Goal: Task Accomplishment & Management: Use online tool/utility

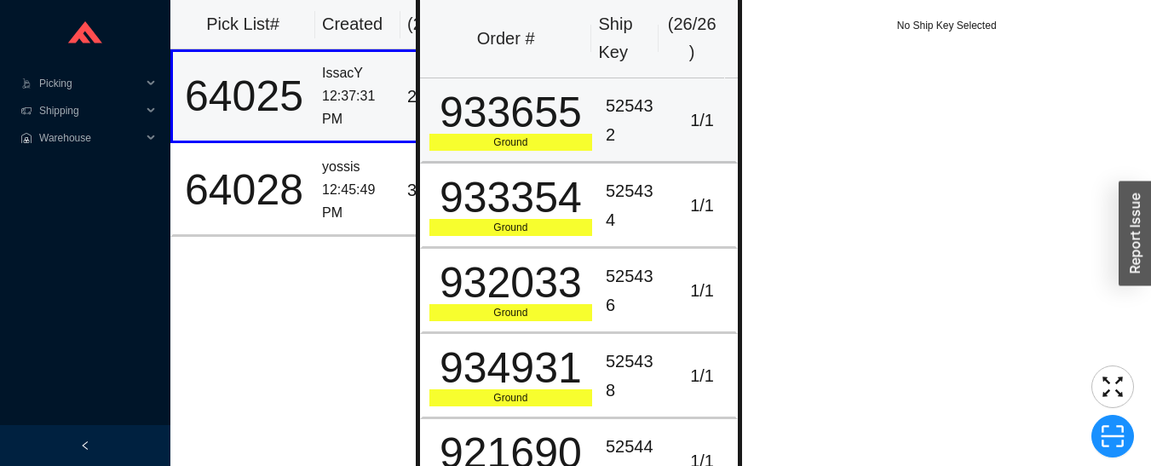
click at [676, 135] on div "1 / 1" at bounding box center [703, 121] width 54 height 28
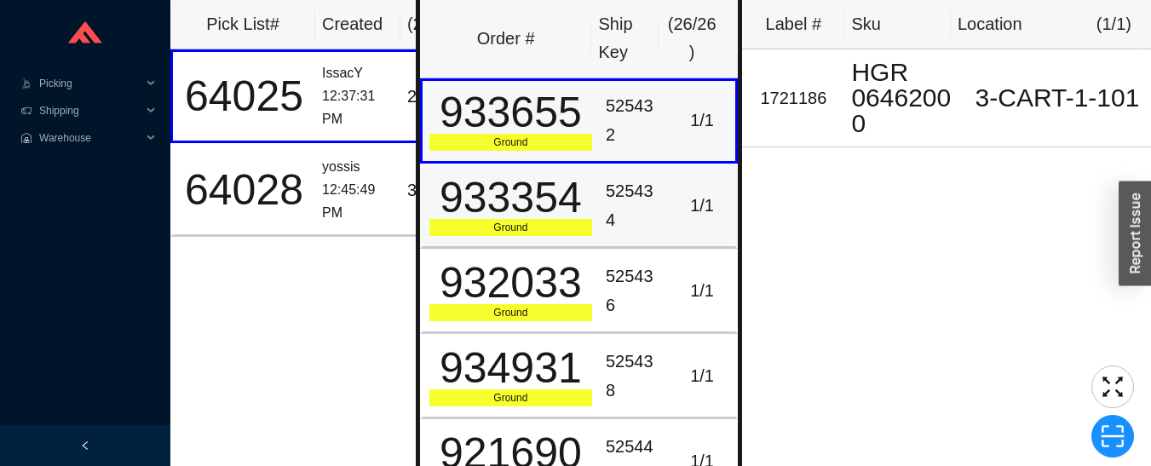
click at [669, 222] on td "1 / 1" at bounding box center [704, 206] width 70 height 85
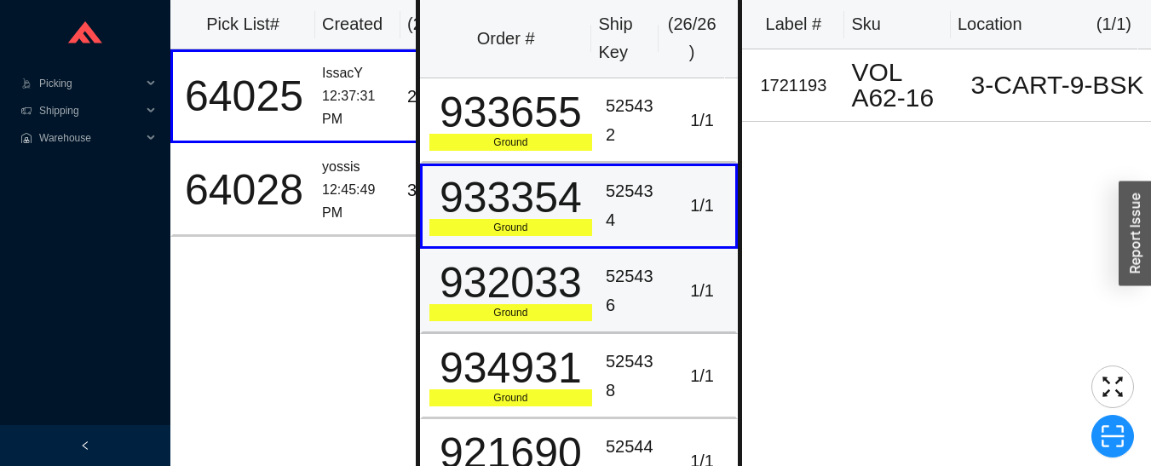
click at [647, 281] on div "525436" at bounding box center [634, 291] width 56 height 57
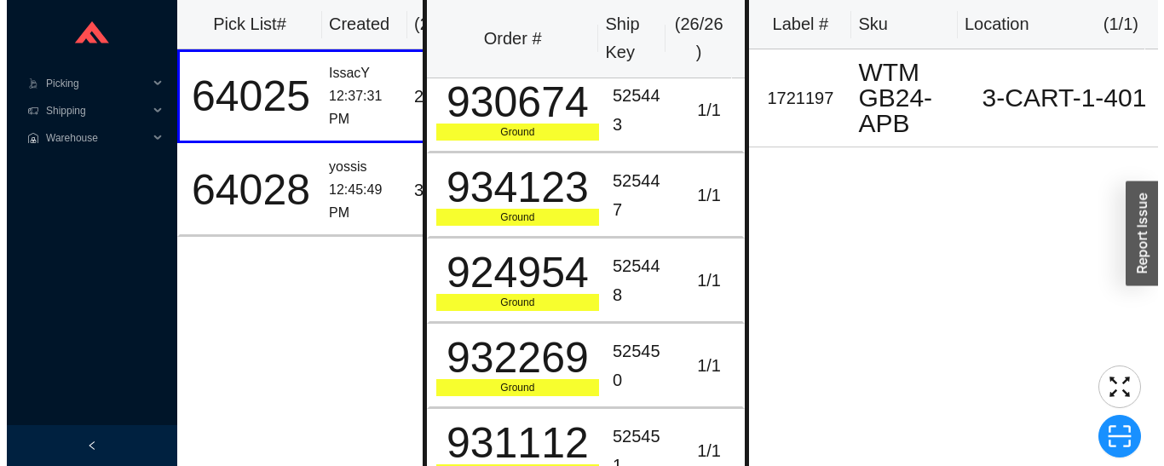
scroll to position [438, 0]
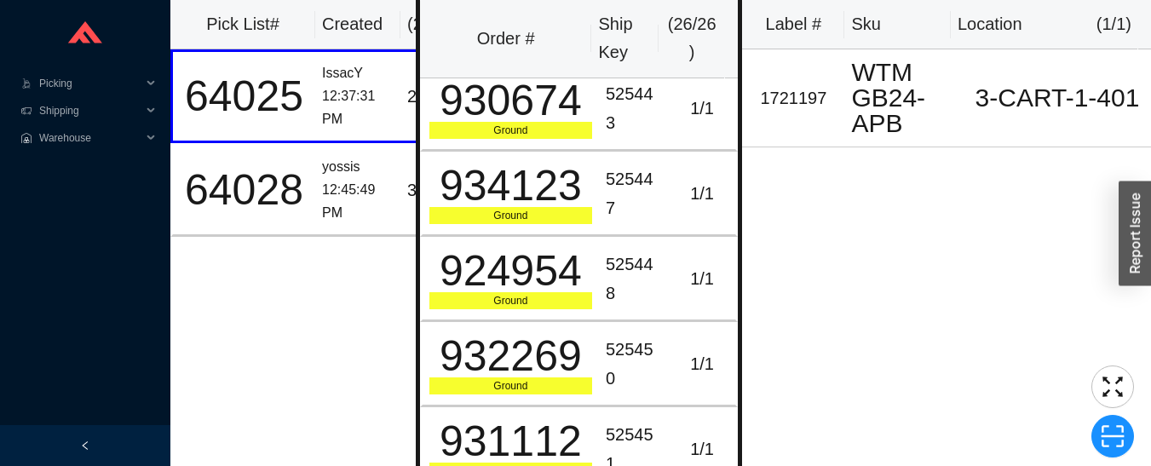
click at [643, 355] on div "525450" at bounding box center [634, 364] width 56 height 57
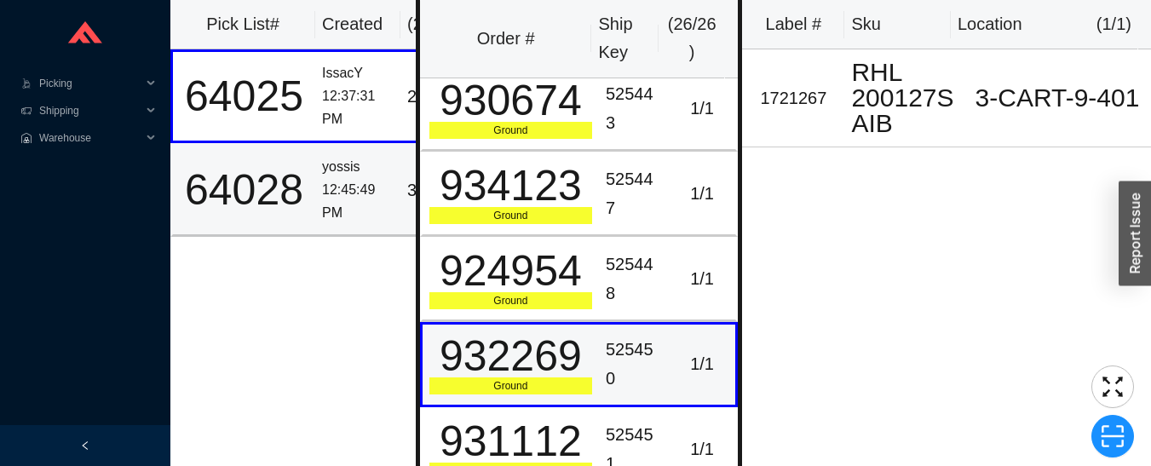
click at [332, 190] on div "12:45:49 PM" at bounding box center [358, 201] width 72 height 45
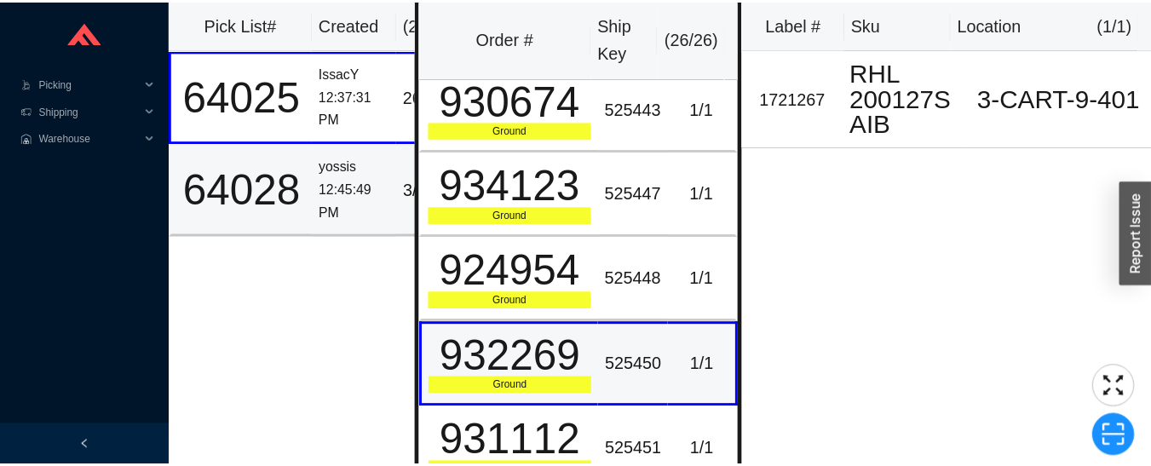
scroll to position [0, 0]
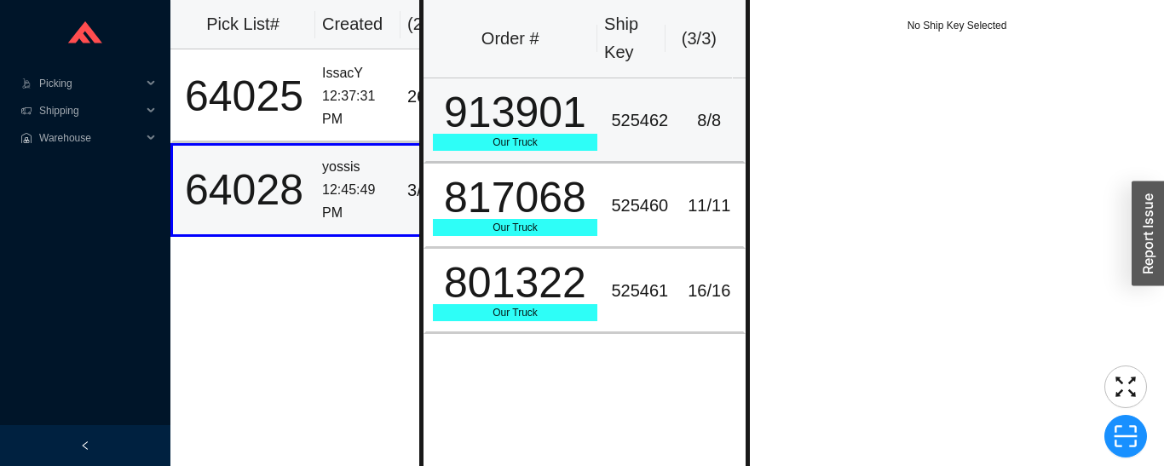
click at [611, 111] on div "525462" at bounding box center [639, 121] width 57 height 28
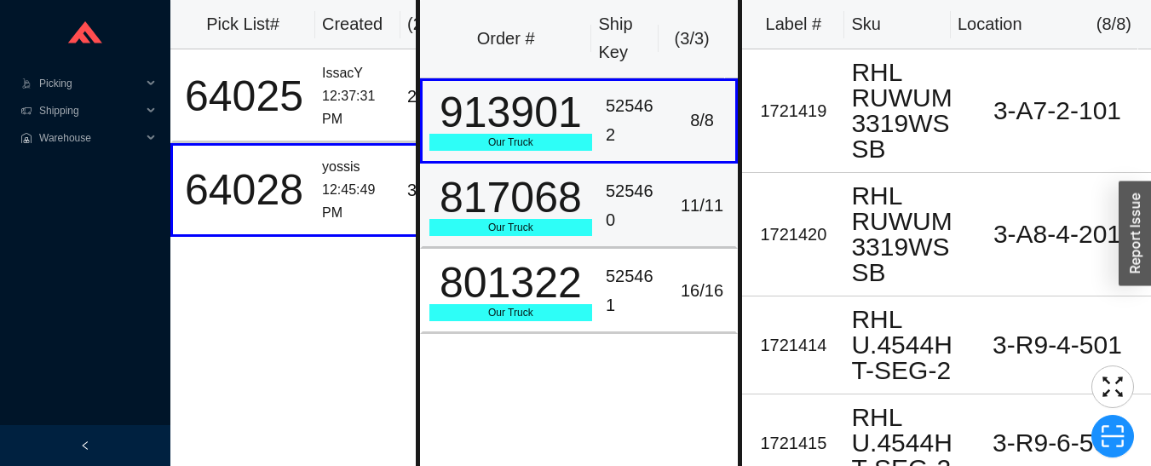
click at [637, 194] on div "525460" at bounding box center [634, 205] width 56 height 57
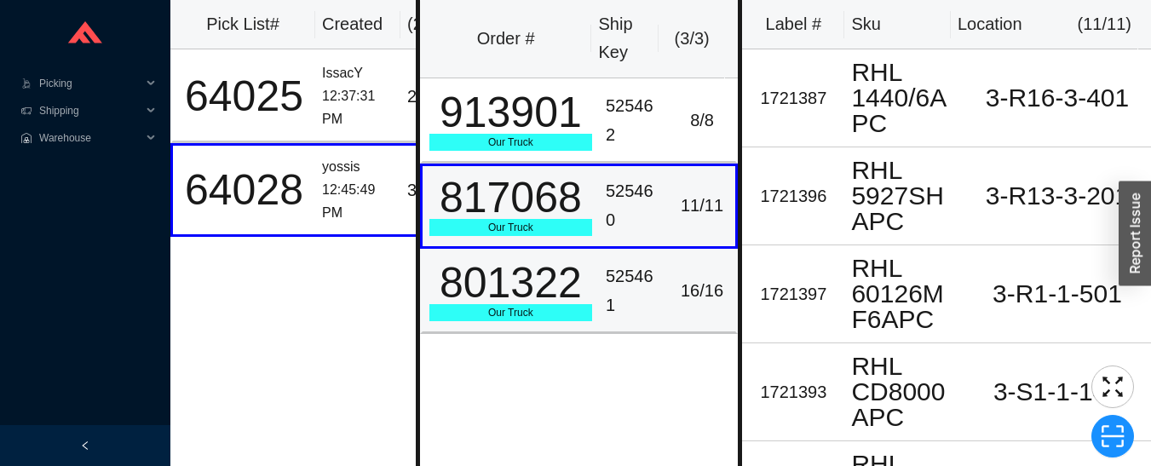
click at [566, 279] on div "801322" at bounding box center [511, 283] width 163 height 43
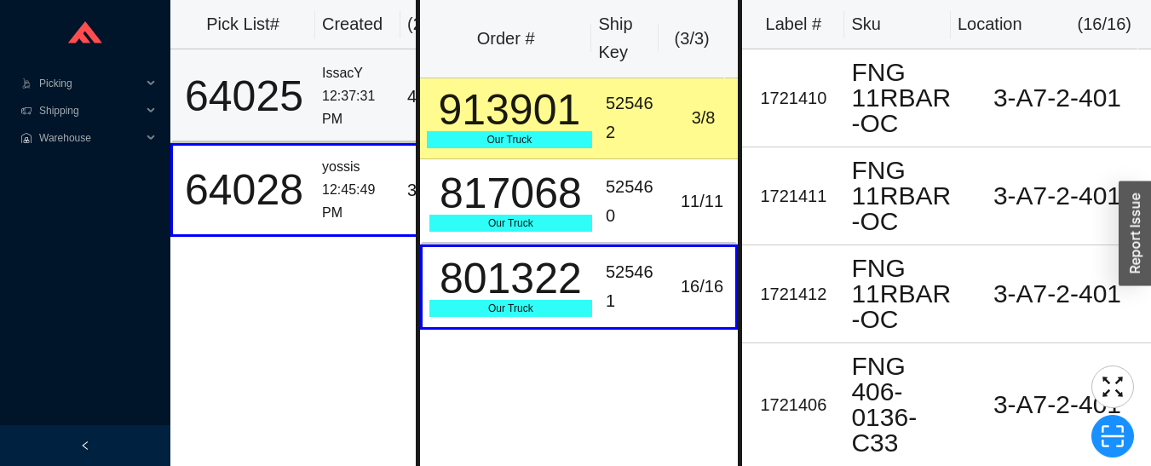
click at [313, 93] on td "64025" at bounding box center [242, 96] width 145 height 94
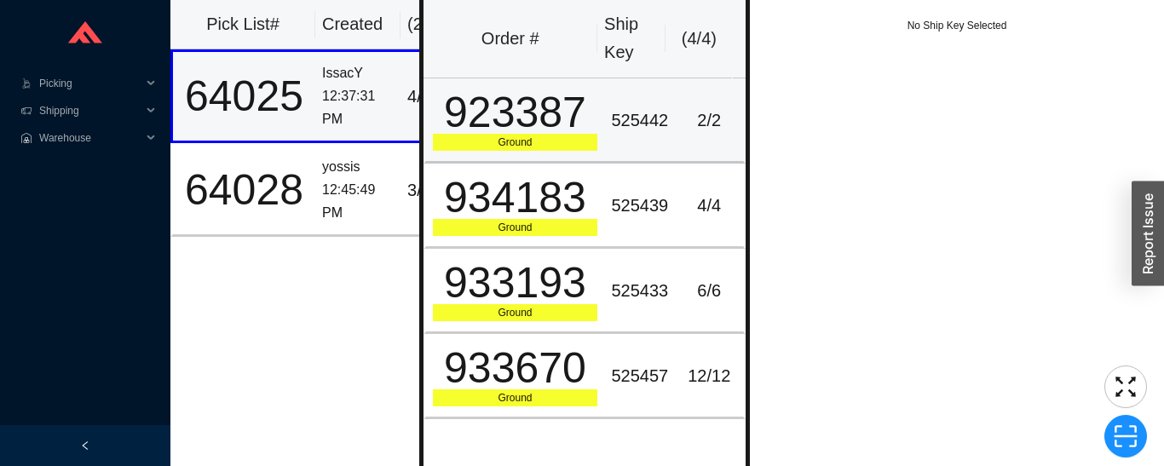
click at [500, 119] on div "923387" at bounding box center [515, 112] width 165 height 43
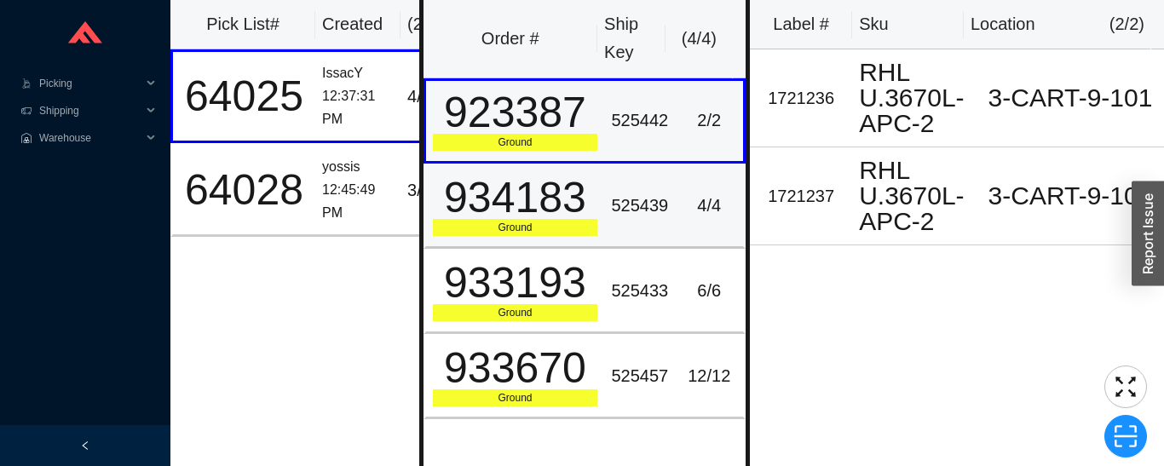
click at [566, 228] on div "Ground" at bounding box center [515, 227] width 165 height 17
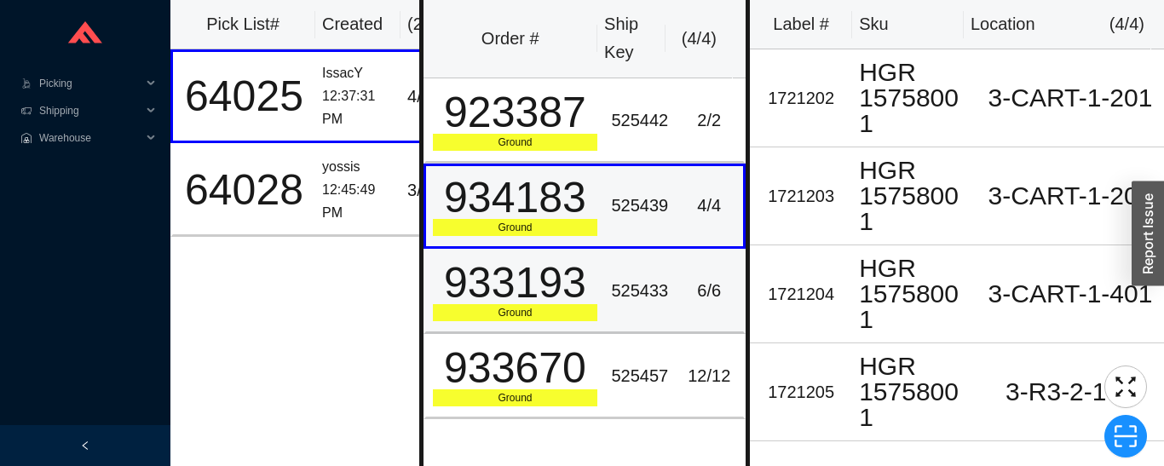
click at [535, 314] on div "Ground" at bounding box center [515, 312] width 165 height 17
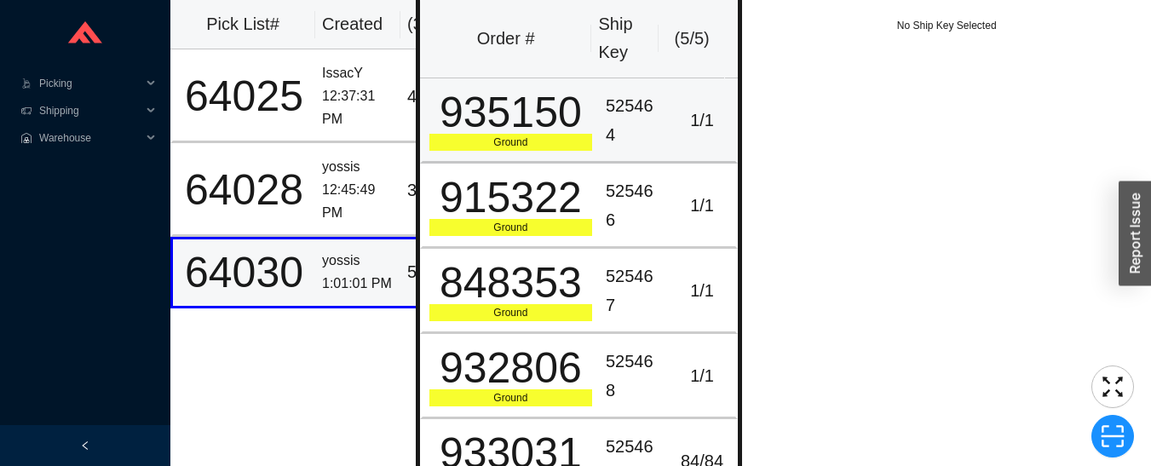
click at [582, 119] on div "935150" at bounding box center [511, 112] width 163 height 43
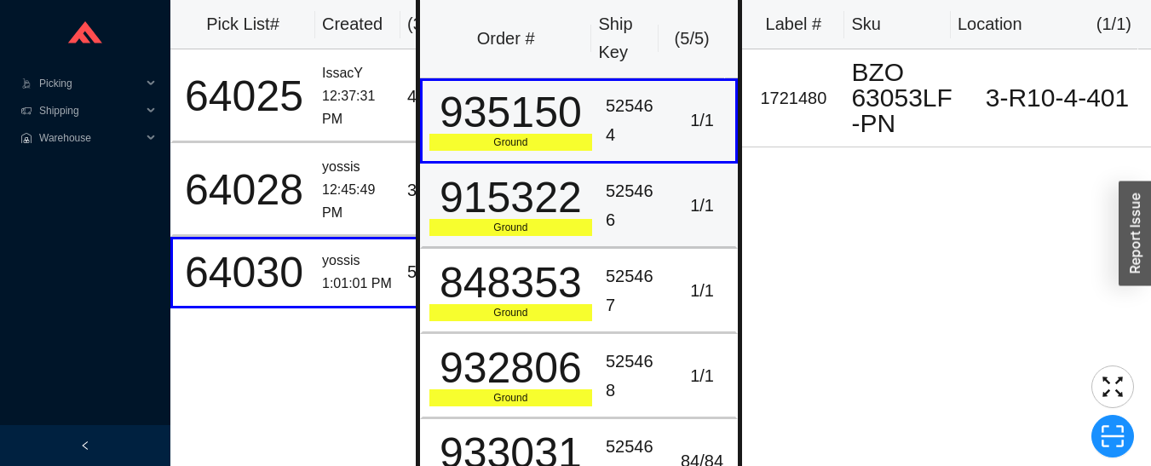
click at [599, 199] on td "525466" at bounding box center [634, 206] width 70 height 85
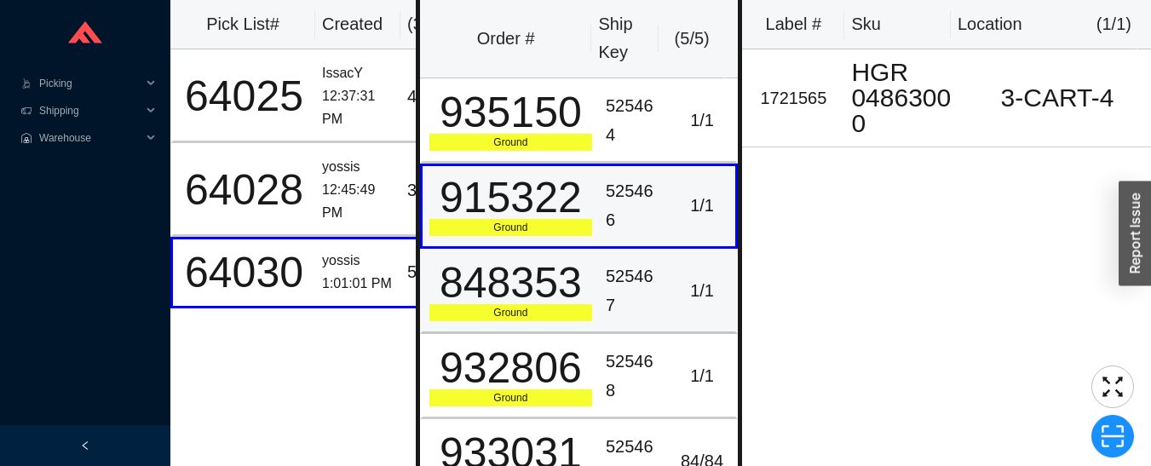
click at [631, 276] on div "525467" at bounding box center [634, 291] width 56 height 57
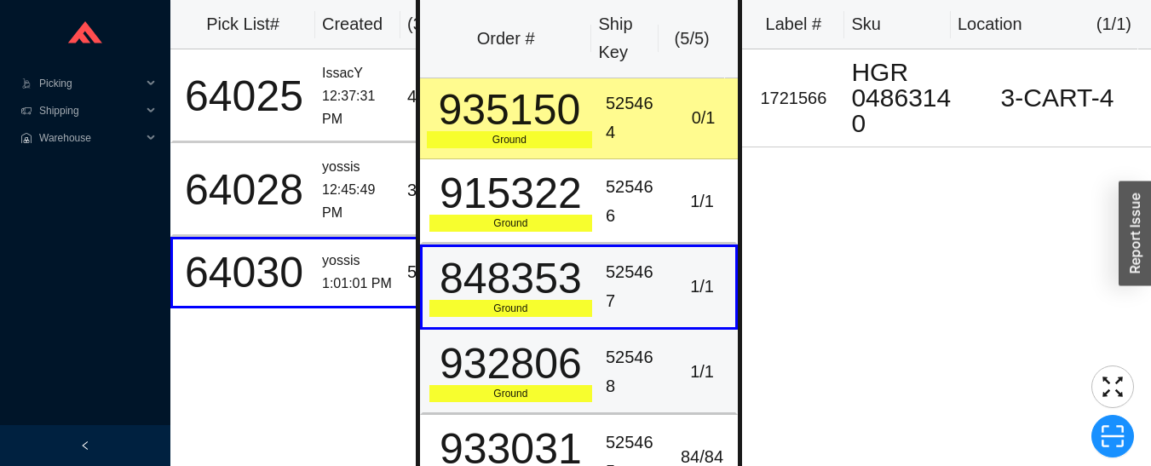
click at [643, 366] on div "525468" at bounding box center [634, 371] width 56 height 57
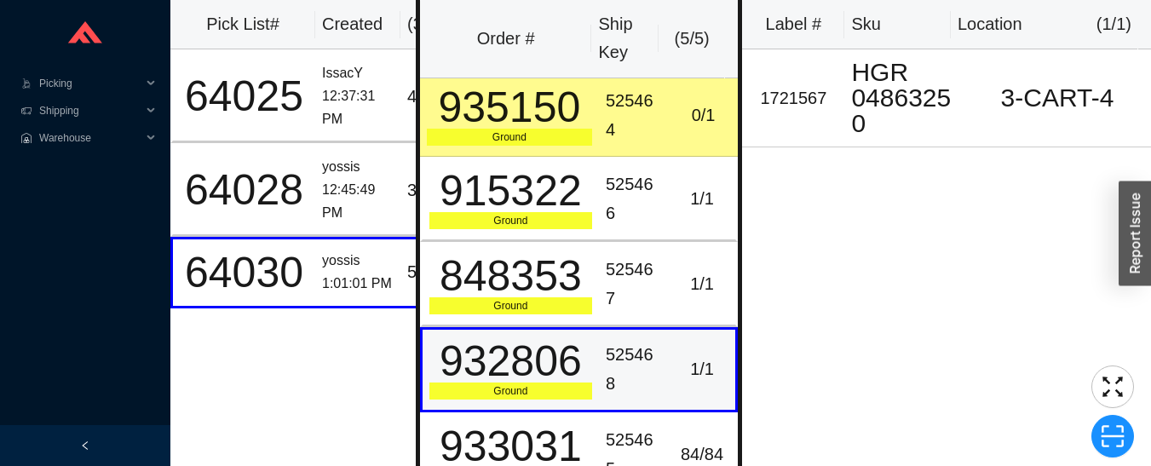
scroll to position [32, 0]
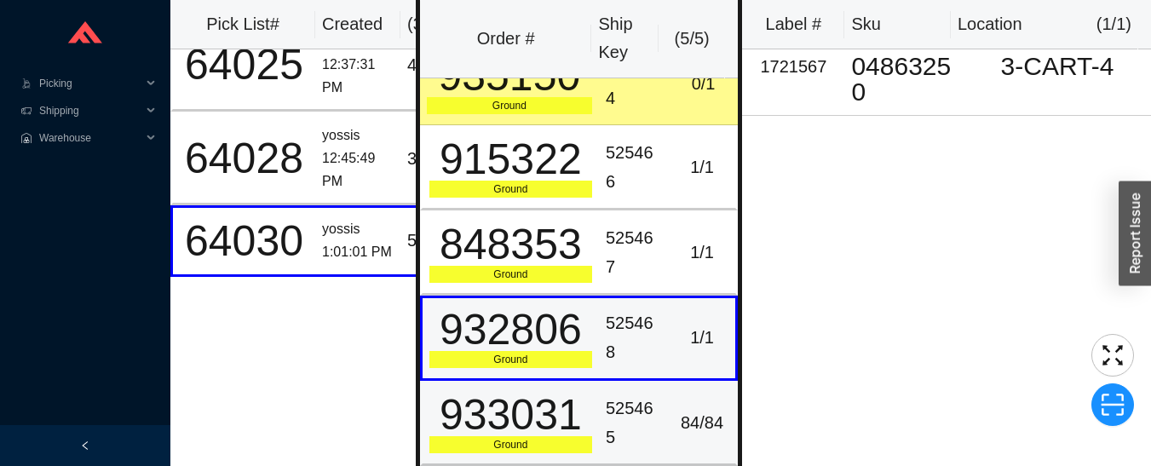
click at [643, 418] on div "525465" at bounding box center [634, 423] width 56 height 57
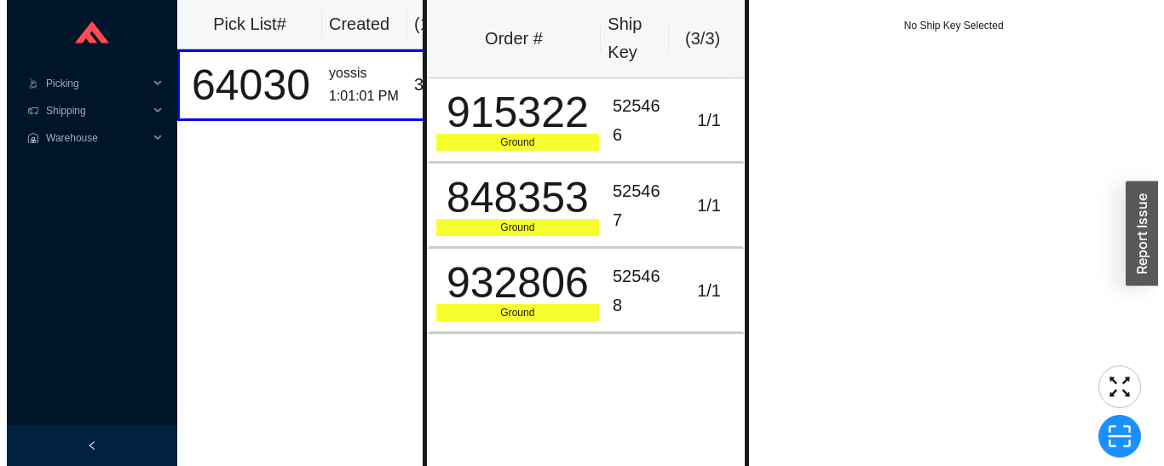
scroll to position [0, 0]
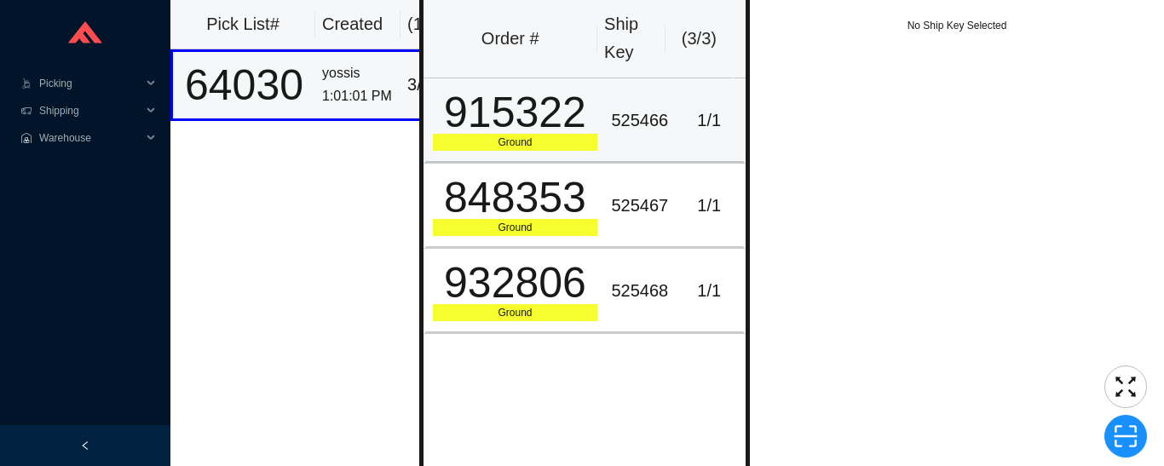
click at [562, 79] on td "915322 Ground" at bounding box center [515, 120] width 182 height 85
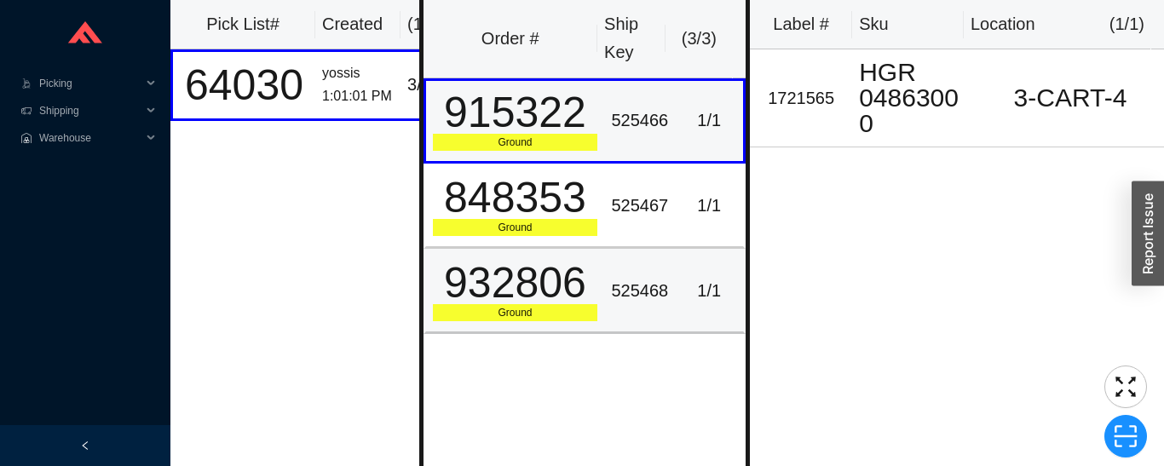
click at [627, 305] on div "525468" at bounding box center [639, 291] width 57 height 28
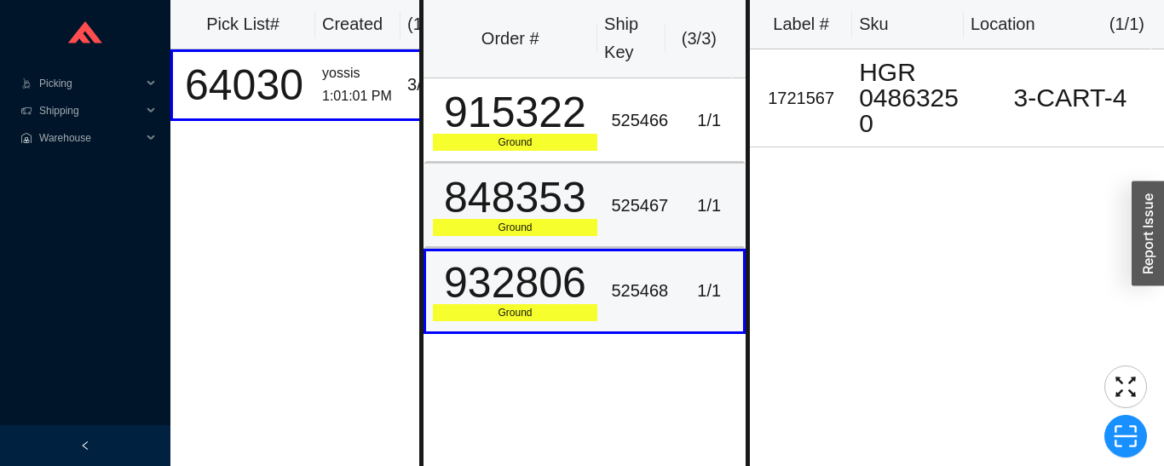
click at [611, 220] on div "525467" at bounding box center [639, 206] width 57 height 28
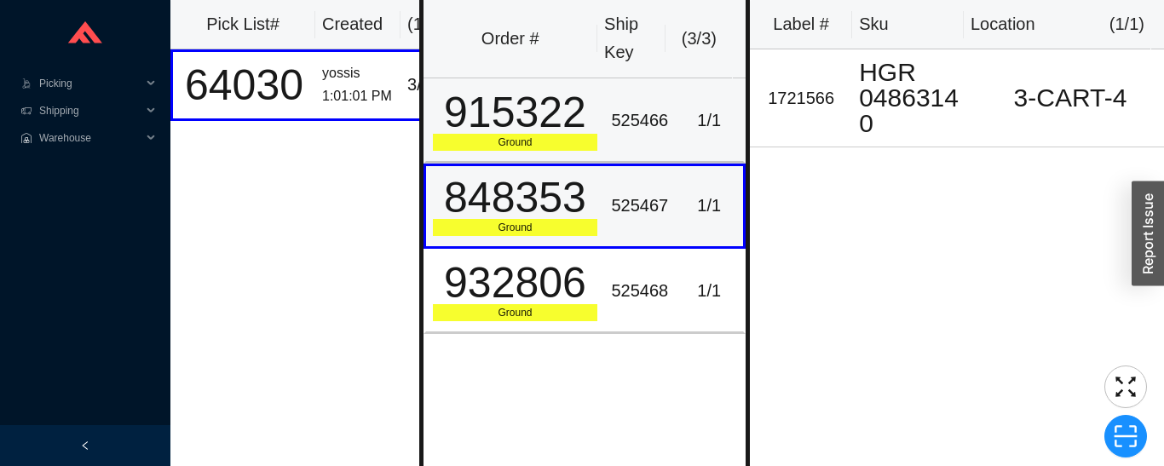
click at [611, 131] on div "525466" at bounding box center [639, 121] width 57 height 28
